Goal: Navigation & Orientation: Find specific page/section

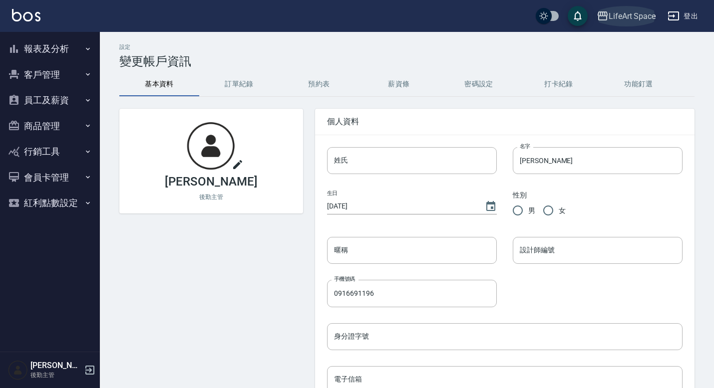
click at [631, 20] on div "LifeArt Space" at bounding box center [631, 16] width 47 height 12
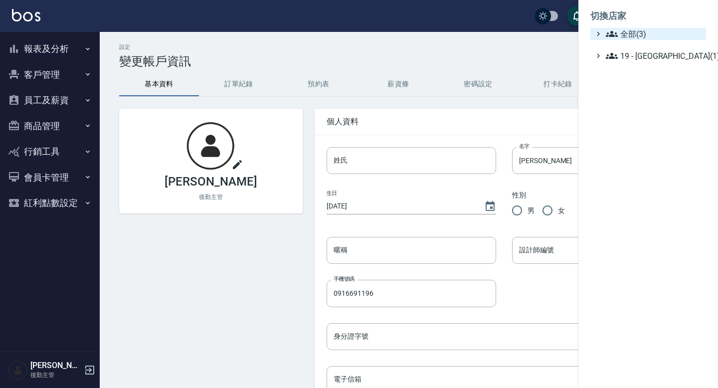
click at [624, 34] on span "全部(3)" at bounding box center [654, 34] width 96 height 12
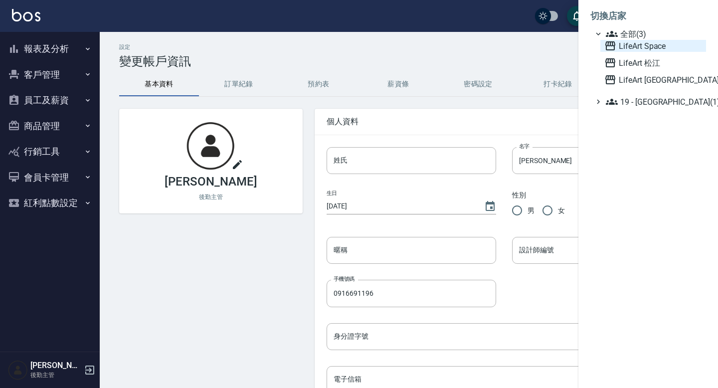
click at [642, 46] on span "LifeArt Space" at bounding box center [654, 46] width 98 height 12
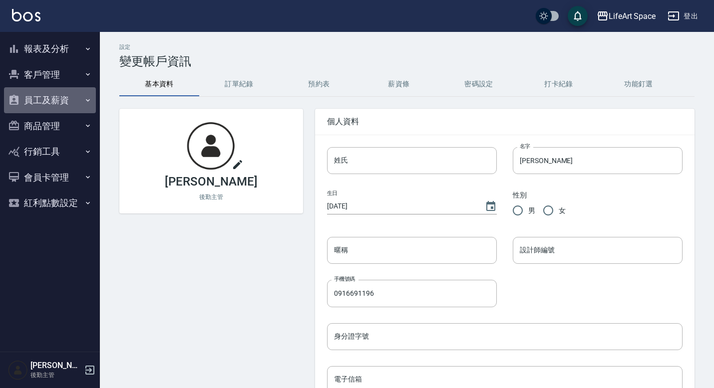
click at [48, 98] on button "員工及薪資" at bounding box center [50, 100] width 92 height 26
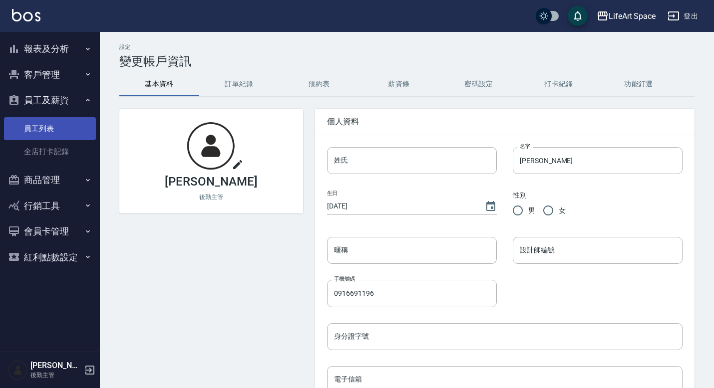
click at [44, 126] on link "員工列表" at bounding box center [50, 128] width 92 height 23
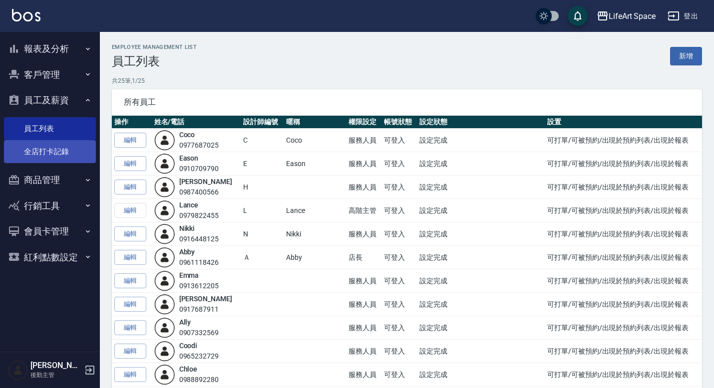
click at [50, 148] on link "全店打卡記錄" at bounding box center [50, 151] width 92 height 23
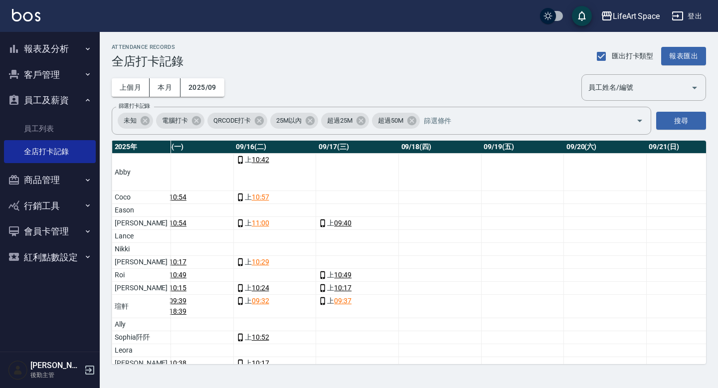
scroll to position [0, 1303]
